Goal: Task Accomplishment & Management: Manage account settings

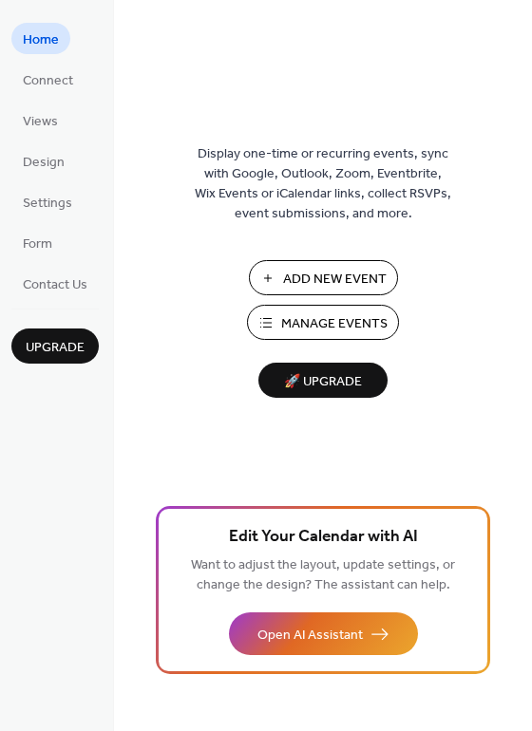
click at [287, 333] on span "Manage Events" at bounding box center [334, 324] width 106 height 20
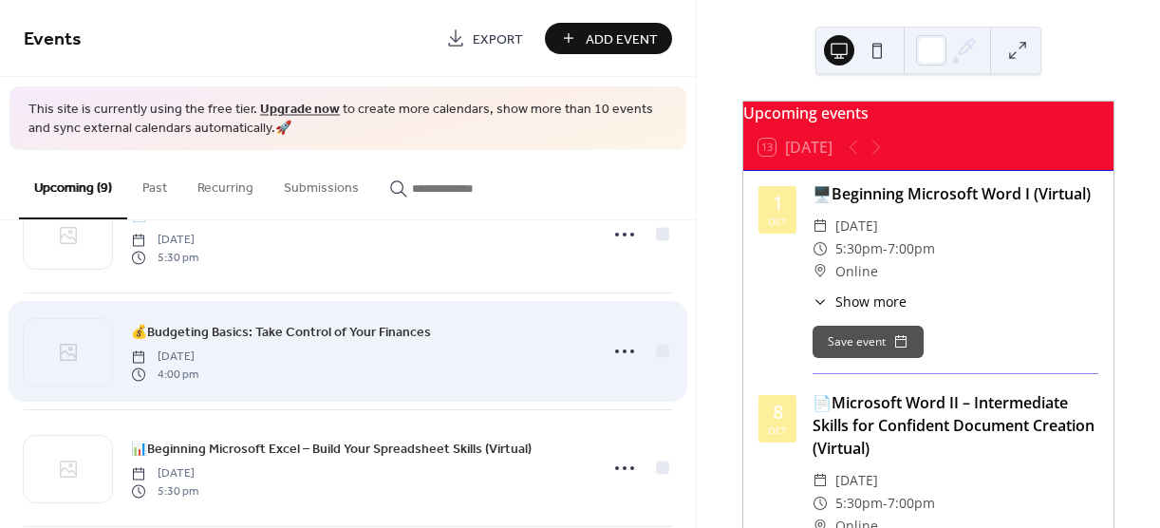
scroll to position [190, 0]
click at [624, 352] on icon at bounding box center [624, 350] width 30 height 30
click at [420, 371] on div "💰Budgeting Basics: Take Control of Your Finances [DATE] 4:00 pm" at bounding box center [359, 350] width 456 height 61
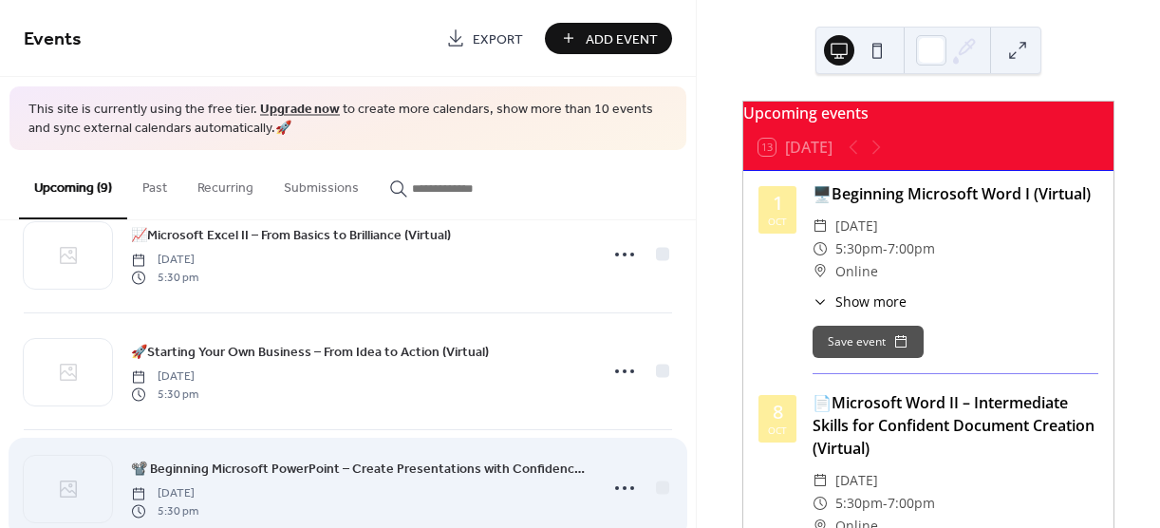
scroll to position [569, 0]
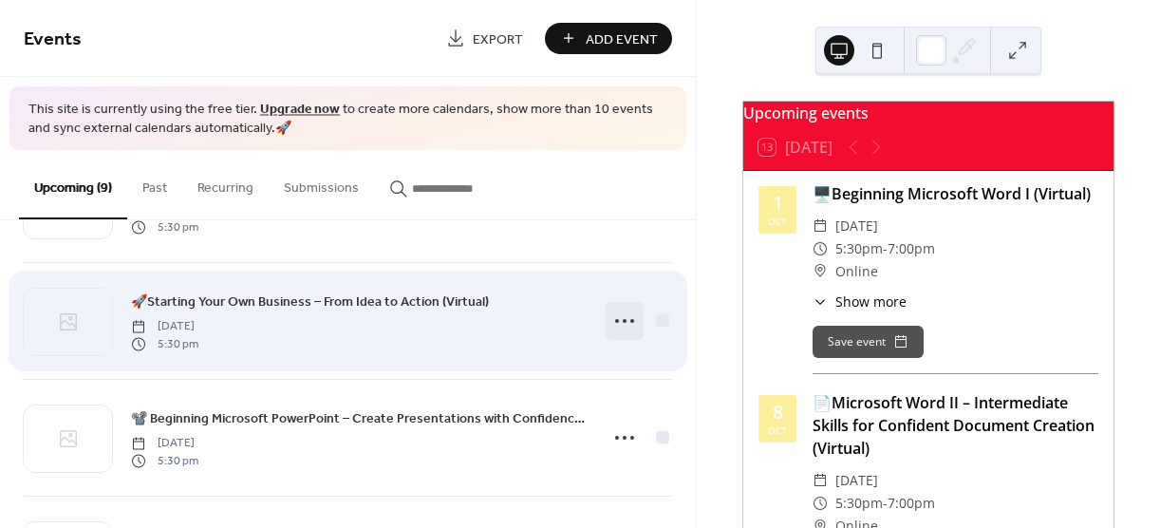
click at [624, 316] on icon at bounding box center [624, 321] width 30 height 30
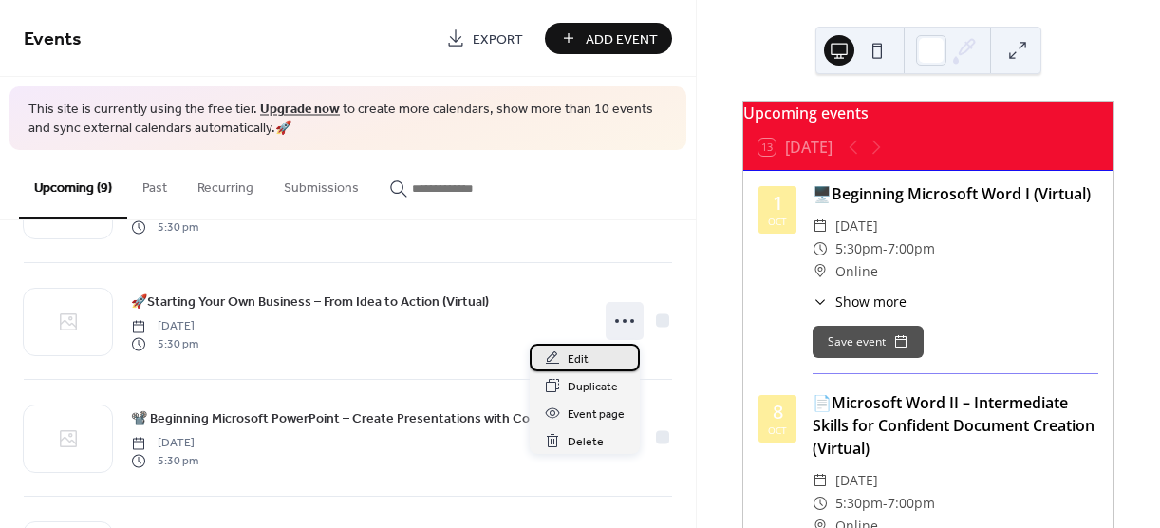
click at [595, 359] on div "Edit" at bounding box center [585, 358] width 110 height 28
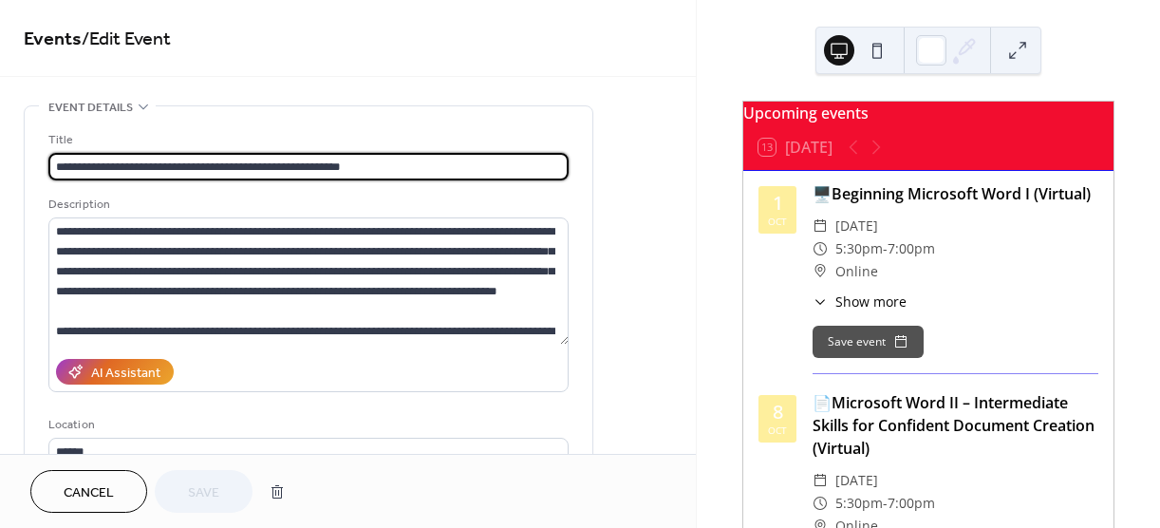
scroll to position [285, 0]
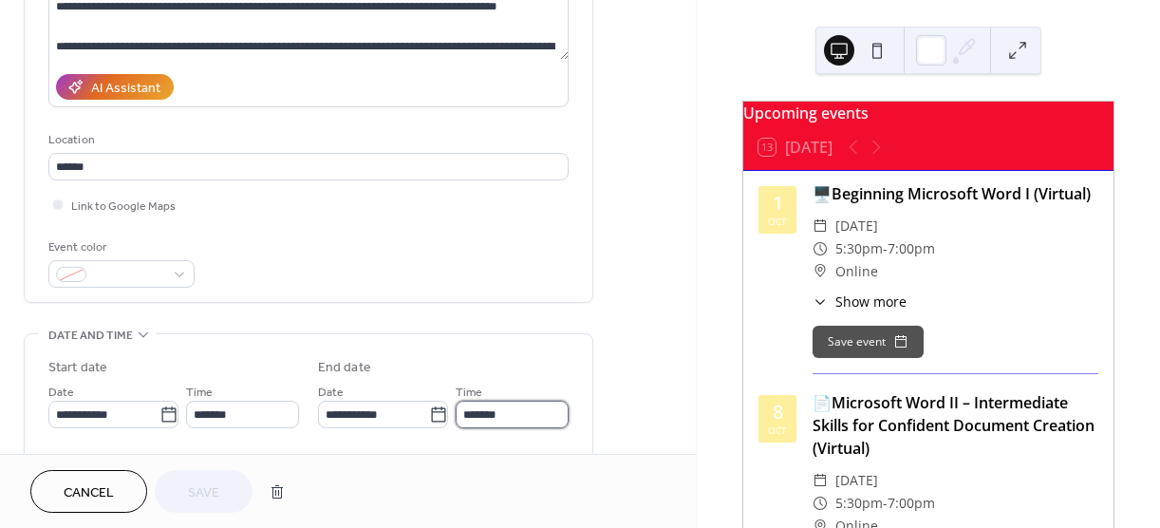
click at [499, 403] on input "*******" at bounding box center [512, 415] width 113 height 28
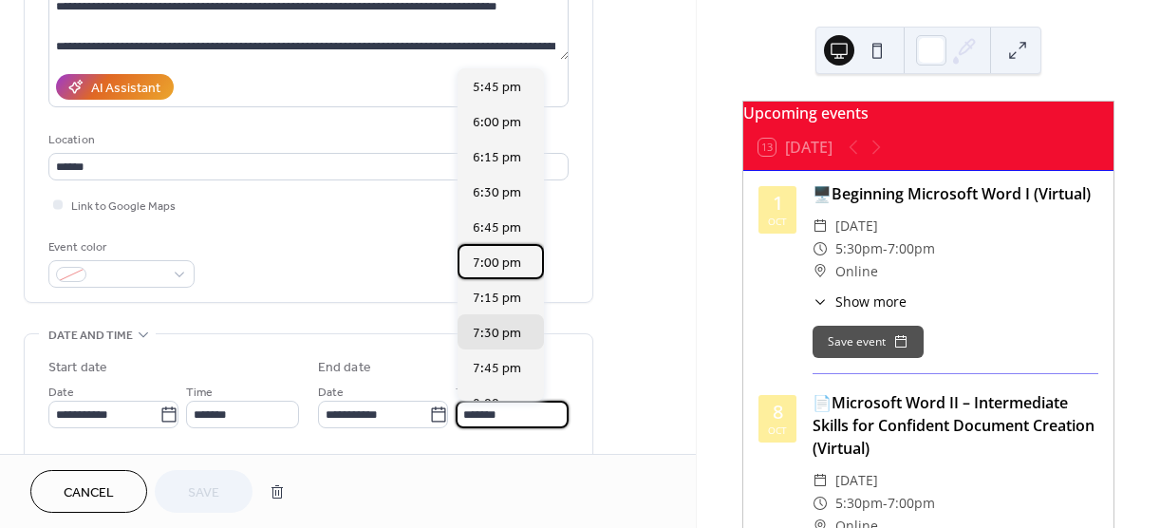
click at [519, 266] on div "7:00 pm" at bounding box center [500, 261] width 86 height 35
type input "*******"
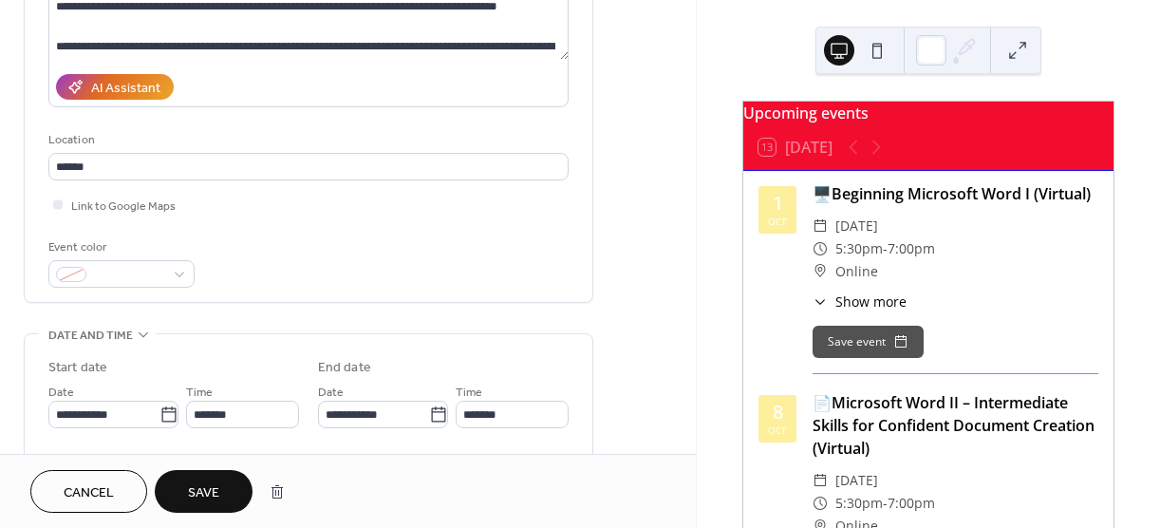
click at [211, 487] on span "Save" at bounding box center [203, 493] width 31 height 20
